Goal: Task Accomplishment & Management: Complete application form

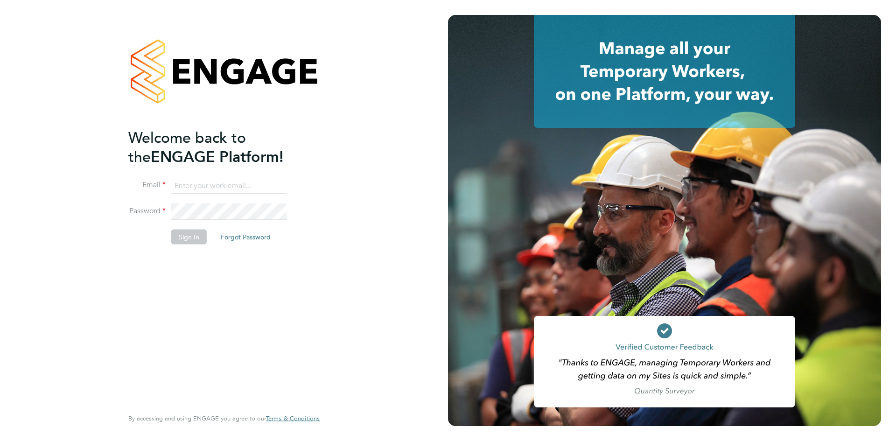
type input "georgina.ulysses@randstad.co.uk"
click at [190, 237] on button "Sign In" at bounding box center [188, 237] width 35 height 15
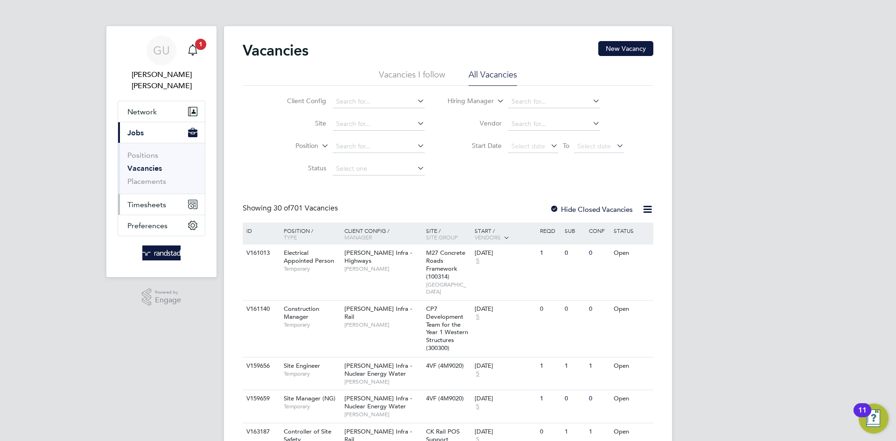
click at [147, 200] on span "Timesheets" at bounding box center [146, 204] width 39 height 9
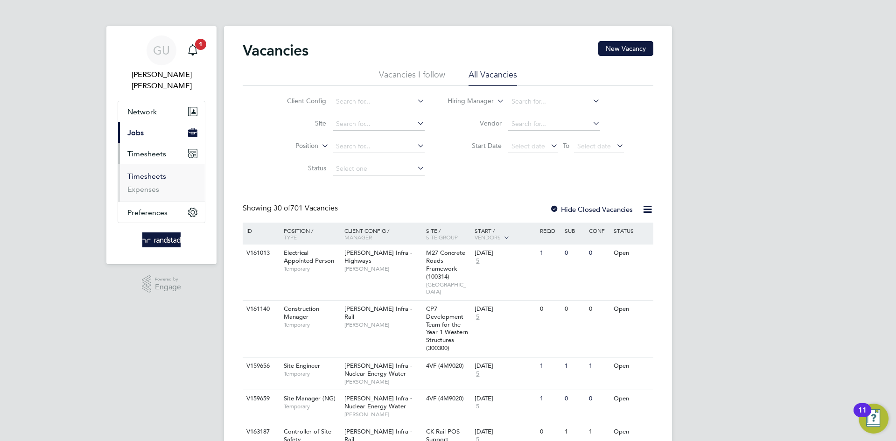
click at [147, 172] on link "Timesheets" at bounding box center [146, 176] width 39 height 9
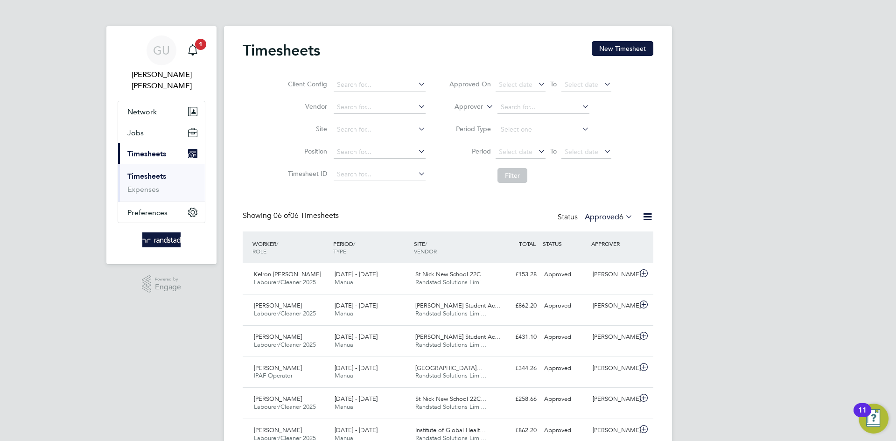
scroll to position [5, 0]
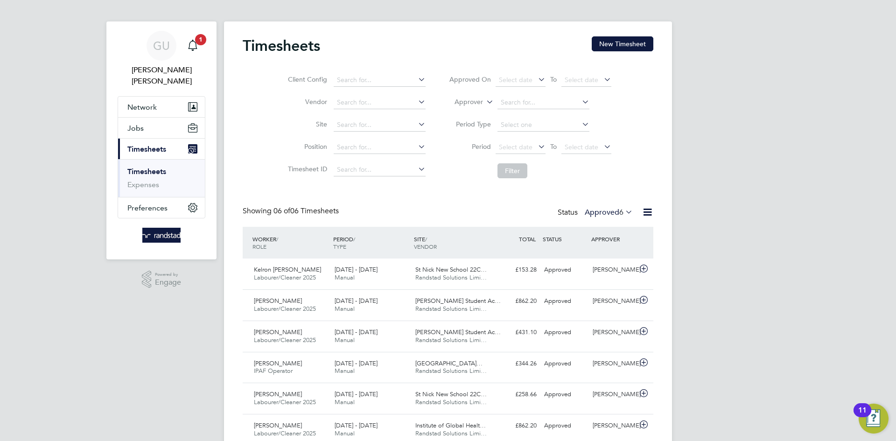
click at [766, 264] on div "GU Georgina Ulysses Notifications 1 Applications: Network Businesses Sites Work…" at bounding box center [448, 237] width 896 height 484
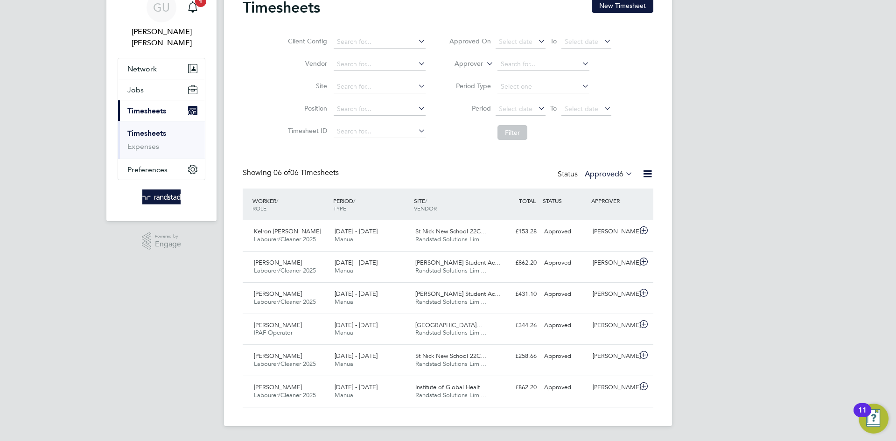
scroll to position [0, 0]
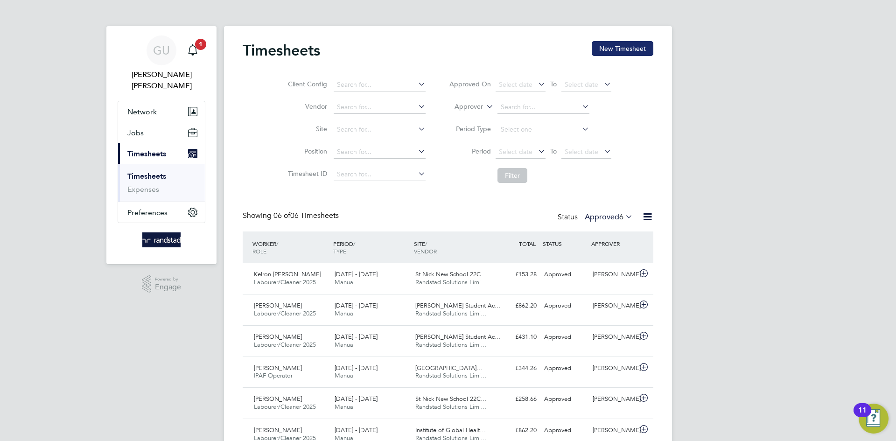
click at [624, 48] on button "New Timesheet" at bounding box center [623, 48] width 62 height 15
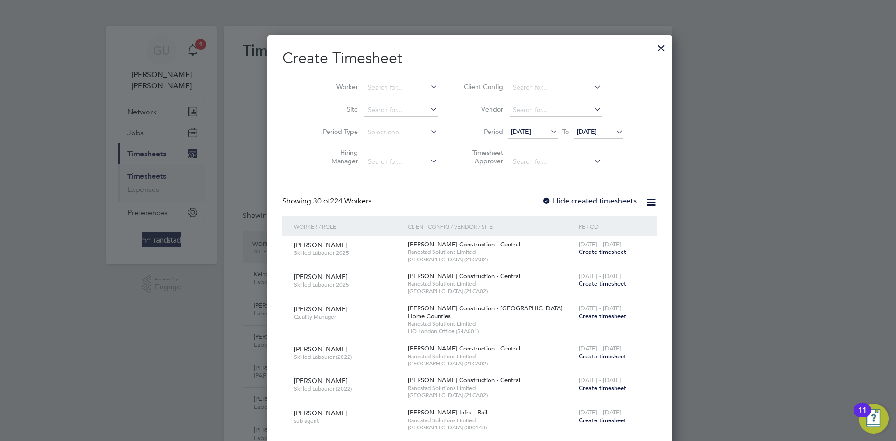
scroll to position [5, 5]
click at [365, 87] on input at bounding box center [401, 87] width 73 height 13
click at [379, 82] on input at bounding box center [401, 87] width 73 height 13
click at [385, 100] on li "Harinder Mann" at bounding box center [399, 100] width 115 height 13
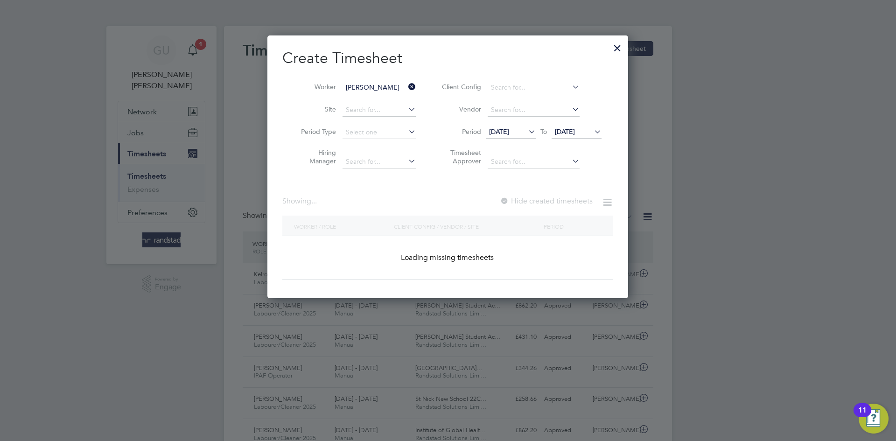
type input "[PERSON_NAME]"
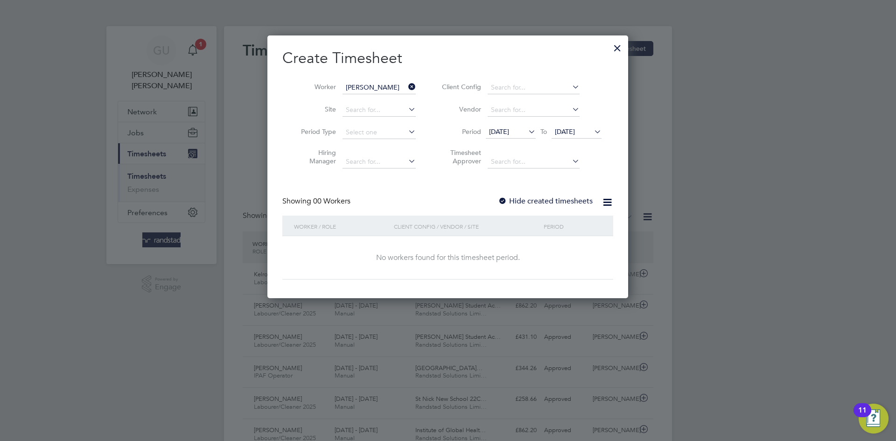
click at [504, 202] on div at bounding box center [502, 201] width 9 height 9
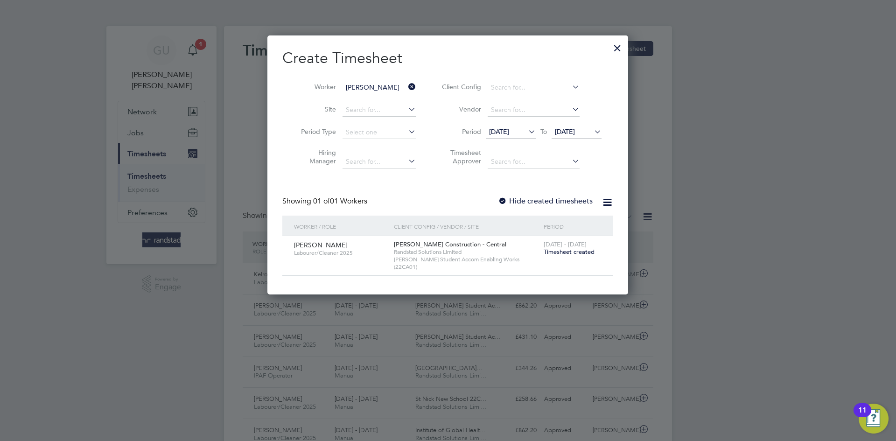
click at [592, 133] on icon at bounding box center [592, 131] width 0 height 13
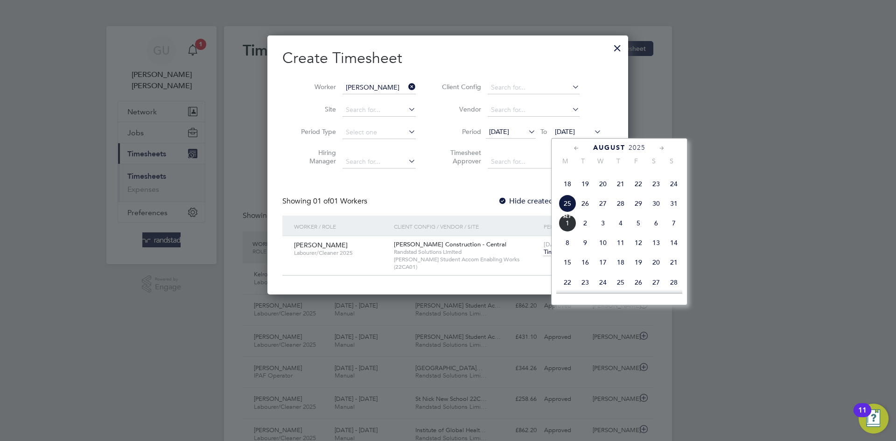
click at [670, 212] on span "31" at bounding box center [674, 204] width 18 height 18
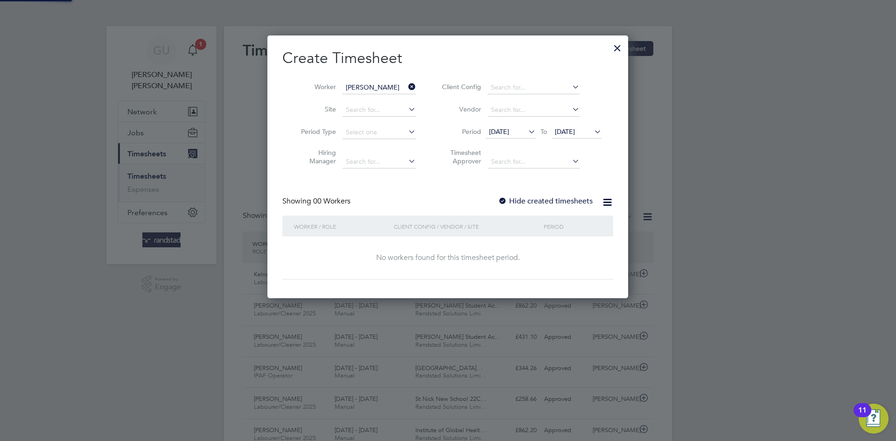
click at [435, 183] on div "Create Timesheet Worker Harinder Mann Site Period Type Hiring Manager Client Co…" at bounding box center [447, 164] width 331 height 231
click at [505, 203] on div at bounding box center [502, 201] width 9 height 9
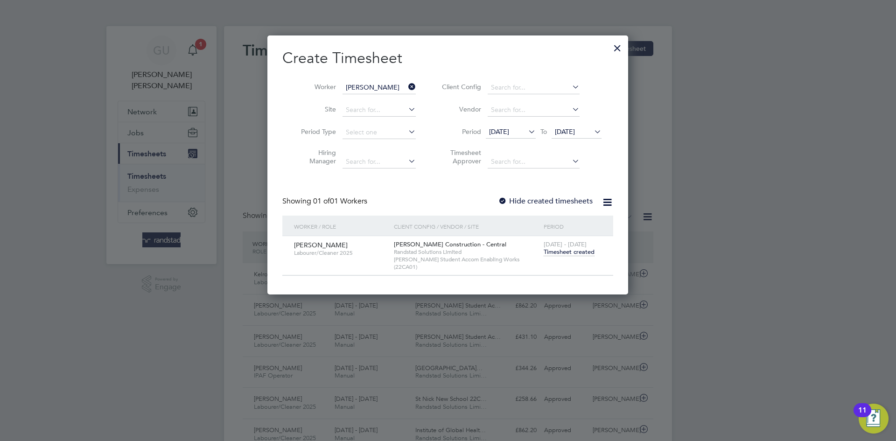
click at [526, 132] on icon at bounding box center [526, 131] width 0 height 13
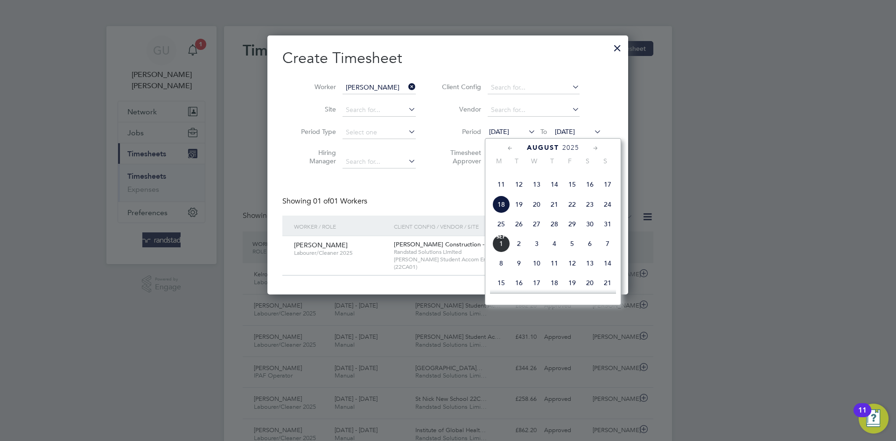
click at [502, 233] on span "25" at bounding box center [501, 224] width 18 height 18
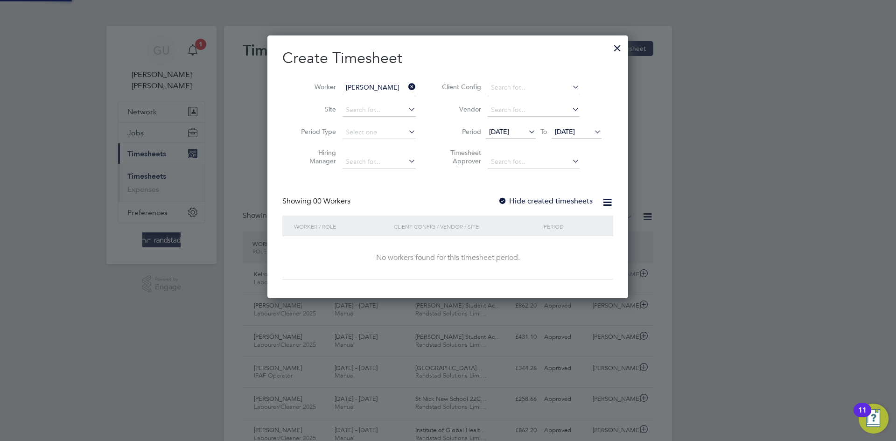
click at [431, 170] on li "Timesheet Approver" at bounding box center [521, 158] width 186 height 29
click at [505, 201] on div at bounding box center [502, 201] width 9 height 9
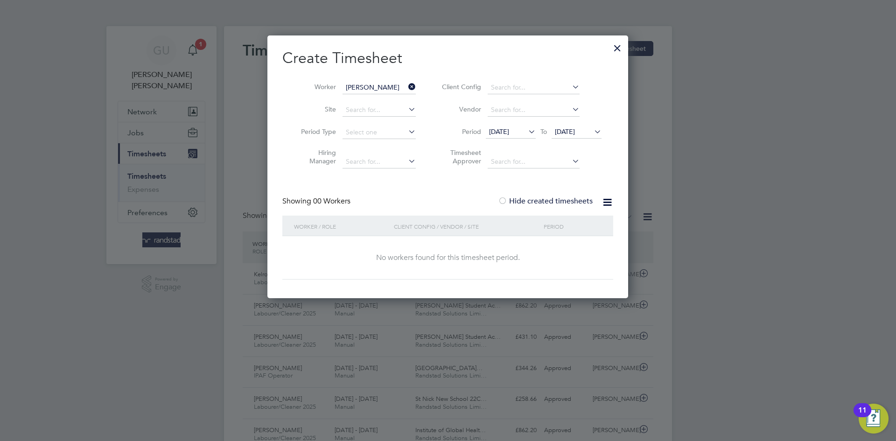
click at [505, 201] on div at bounding box center [502, 201] width 9 height 9
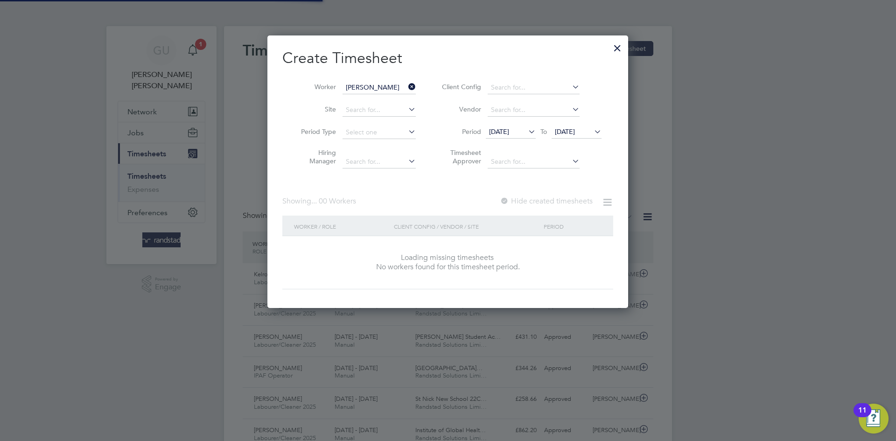
click at [505, 201] on div at bounding box center [504, 201] width 9 height 9
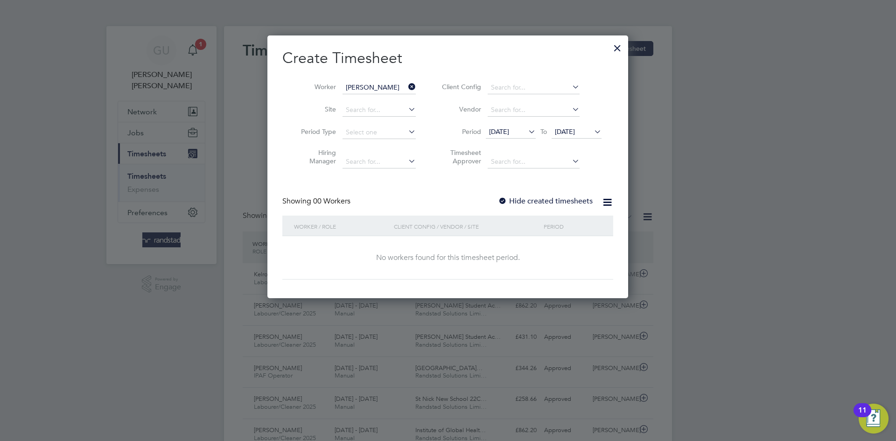
click at [592, 133] on icon at bounding box center [592, 131] width 0 height 13
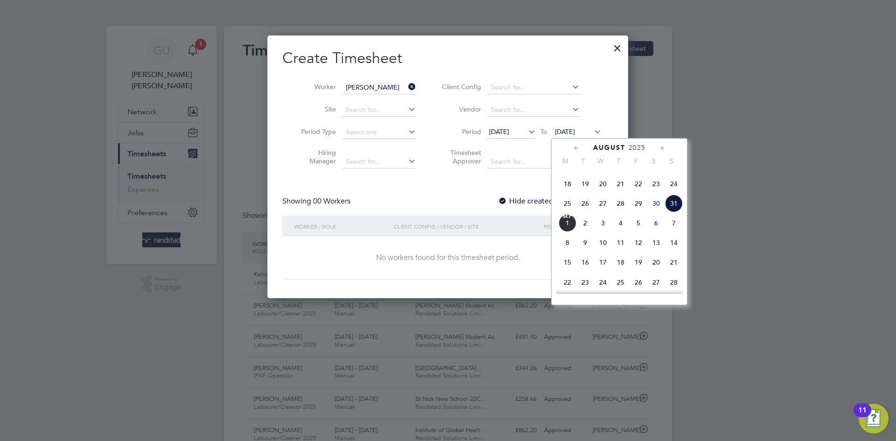
click at [565, 232] on span "Sep 1" at bounding box center [568, 223] width 18 height 18
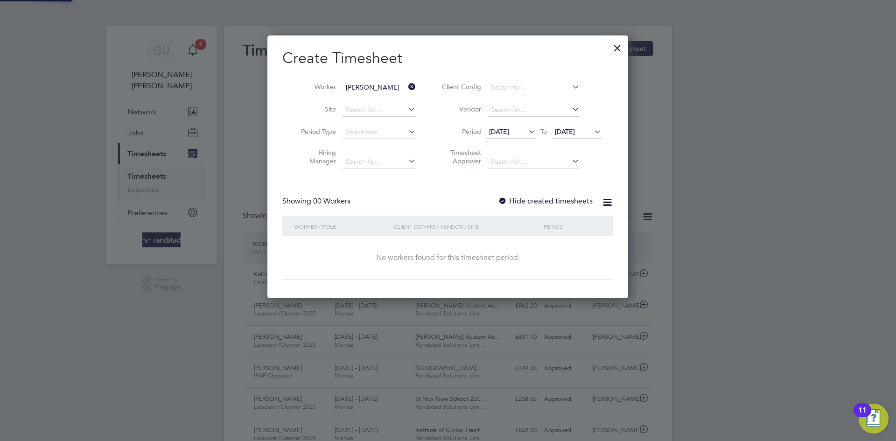
click at [478, 187] on div "Create Timesheet Worker Harinder Mann Site Period Type Hiring Manager Client Co…" at bounding box center [447, 164] width 331 height 231
click at [505, 202] on div at bounding box center [502, 201] width 9 height 9
click at [615, 43] on div at bounding box center [617, 45] width 17 height 17
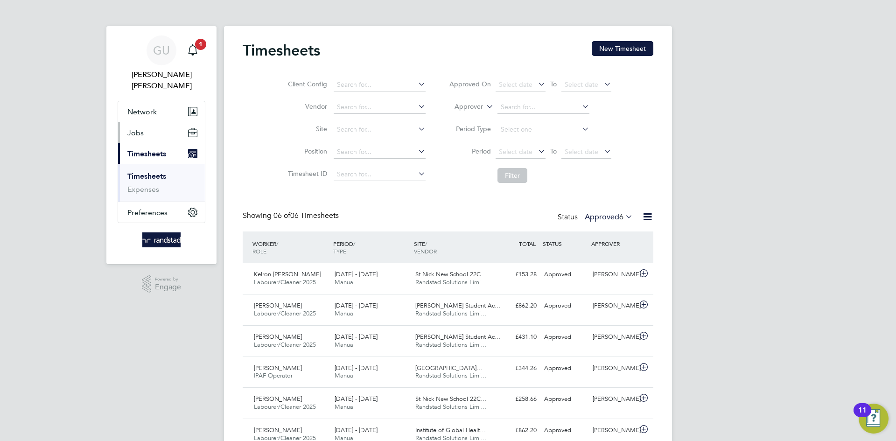
click at [140, 127] on button "Jobs" at bounding box center [161, 132] width 87 height 21
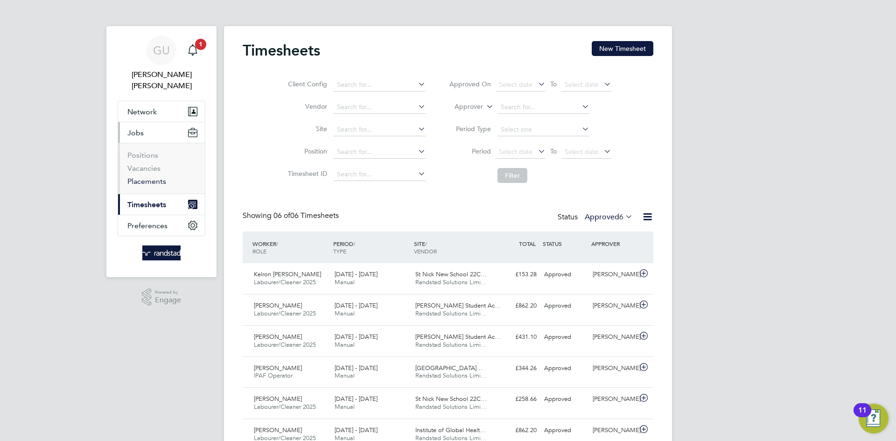
click at [154, 177] on link "Placements" at bounding box center [146, 181] width 39 height 9
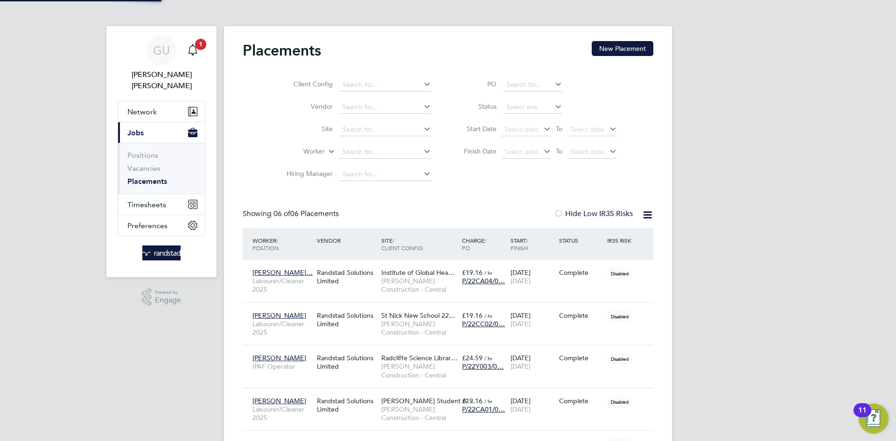
scroll to position [35, 81]
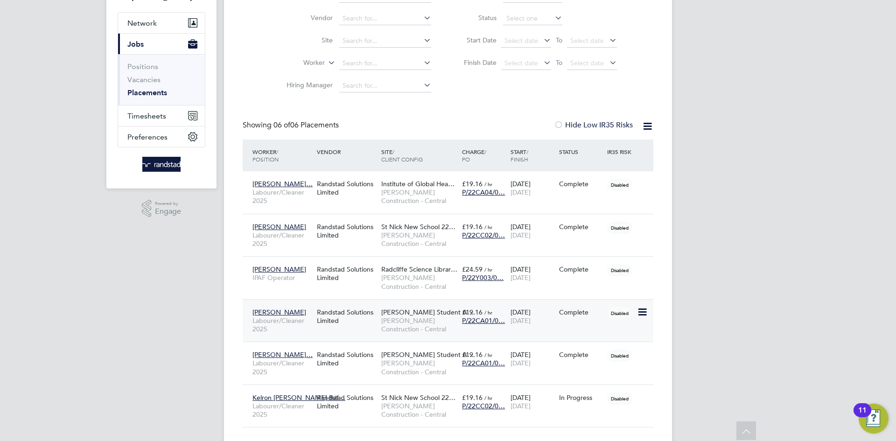
click at [267, 310] on span "[PERSON_NAME]" at bounding box center [280, 312] width 54 height 8
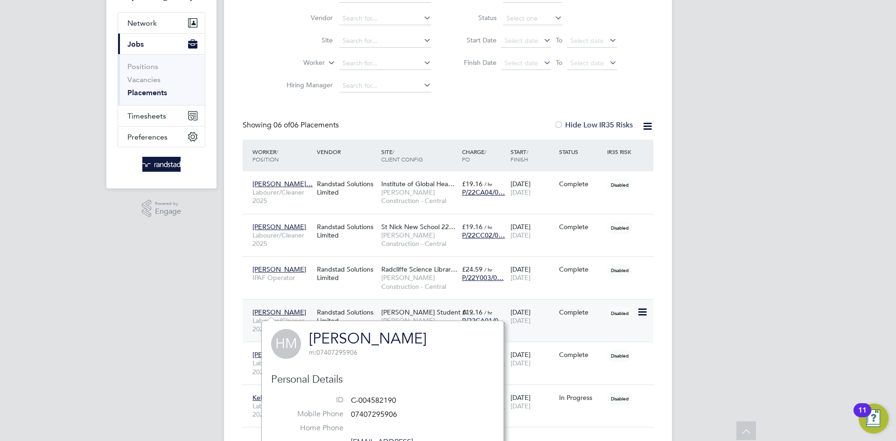
click at [319, 305] on div "Randstad Solutions Limited" at bounding box center [347, 316] width 64 height 26
